Goal: Find specific page/section: Find specific page/section

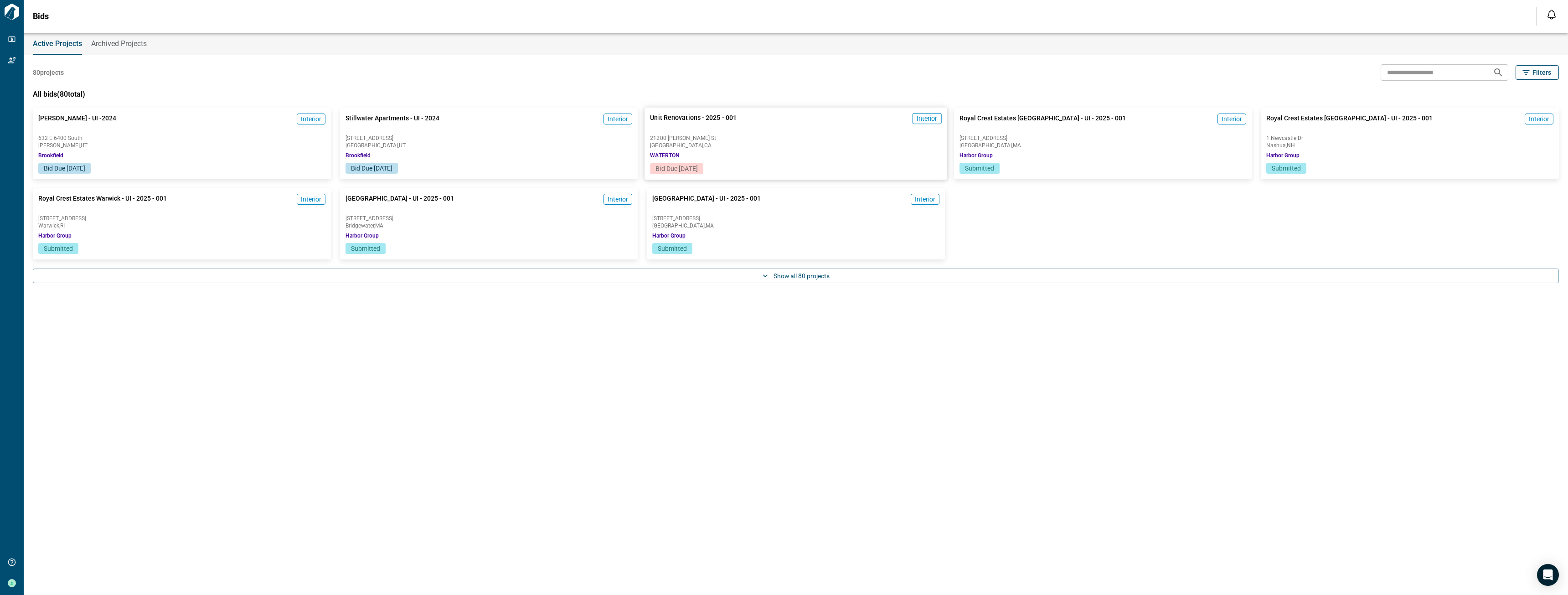
click at [746, 149] on div "Unit Renovations - 2025 - 001 Interior [GEOGRAPHIC_DATA][PERSON_NAME] , [GEOGRA…" at bounding box center [796, 135] width 302 height 55
